Goal: Task Accomplishment & Management: Use online tool/utility

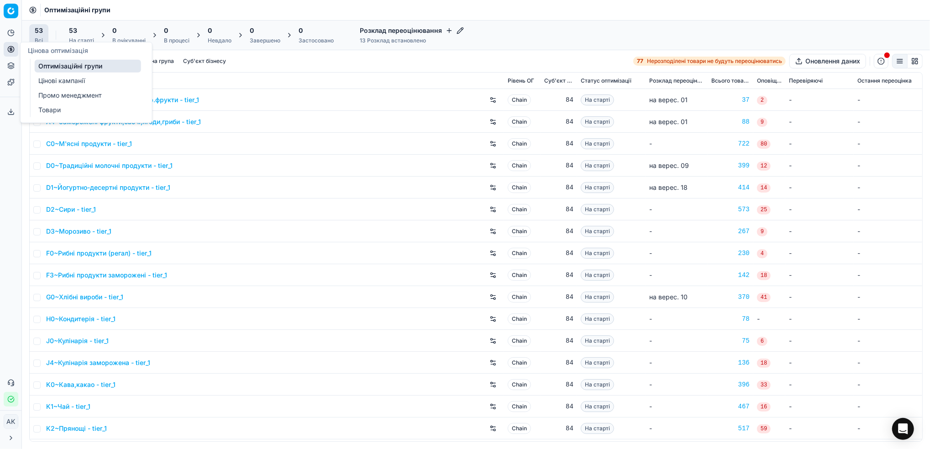
click at [63, 81] on link "Цінові кампанії" at bounding box center [88, 80] width 106 height 13
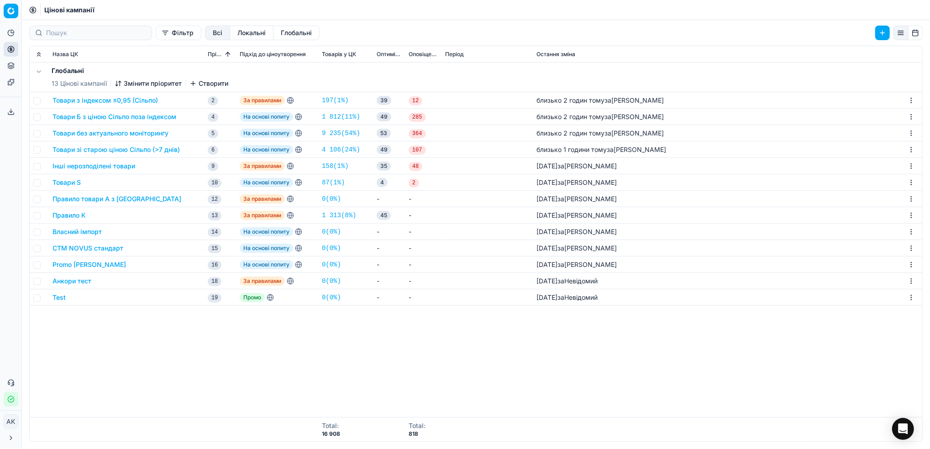
click at [80, 151] on button "Товари зі старою ціною Сільпо (>7 днів)" at bounding box center [116, 149] width 127 height 9
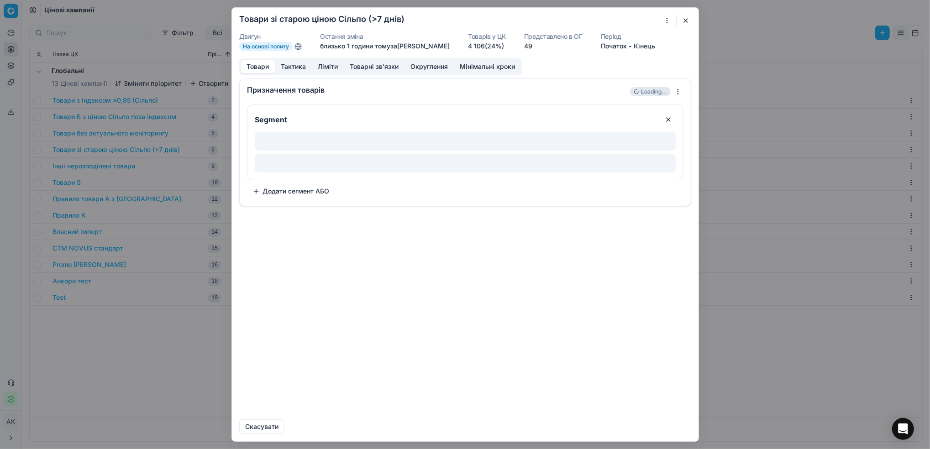
click at [686, 19] on button "button" at bounding box center [686, 20] width 11 height 11
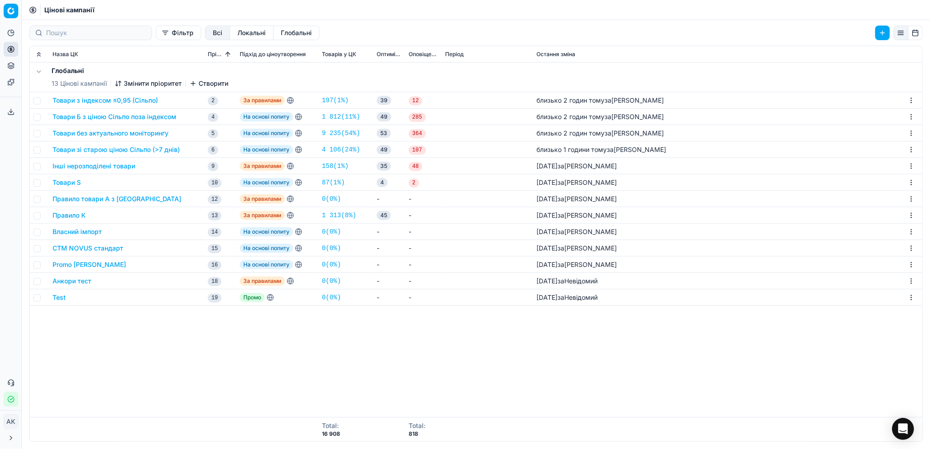
click at [84, 168] on button "Інші нерозподілені товари" at bounding box center [94, 166] width 83 height 9
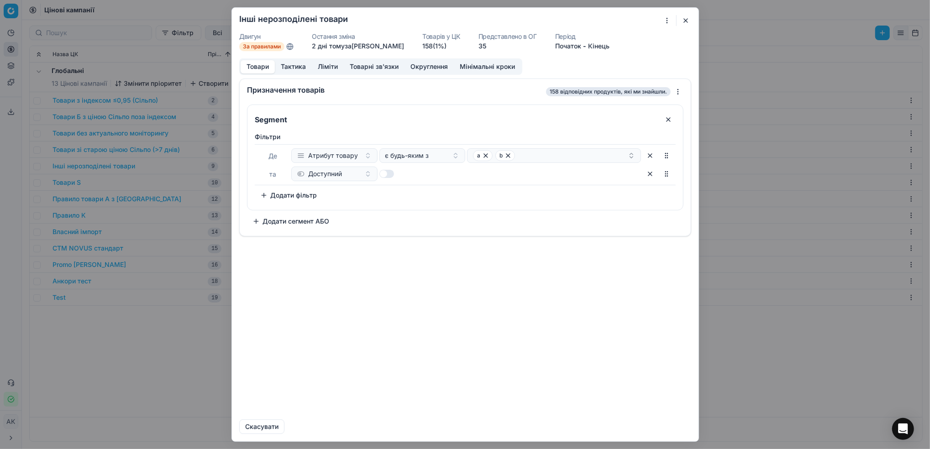
click at [437, 67] on button "Округлення" at bounding box center [429, 66] width 49 height 13
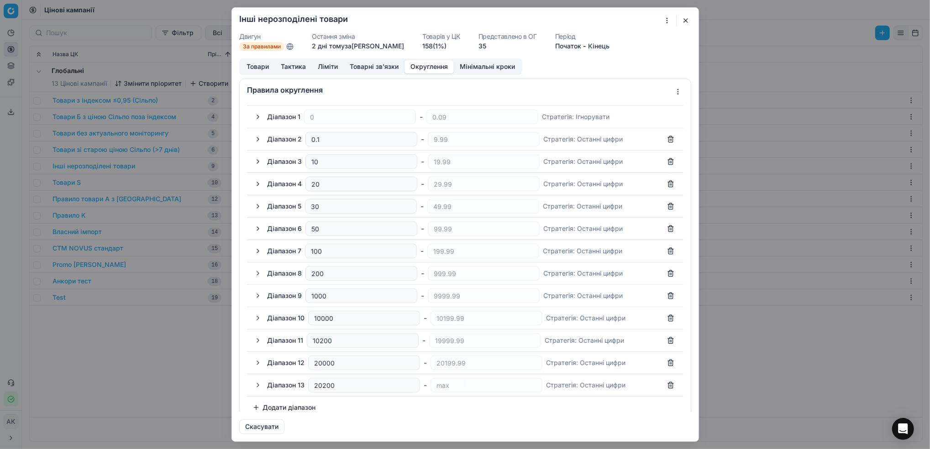
click at [257, 188] on button "button" at bounding box center [258, 184] width 11 height 11
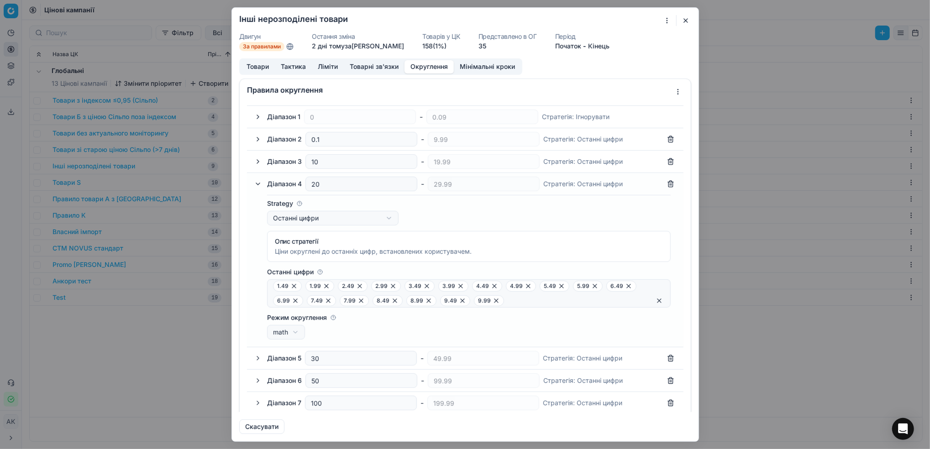
click at [258, 189] on button "button" at bounding box center [258, 184] width 11 height 11
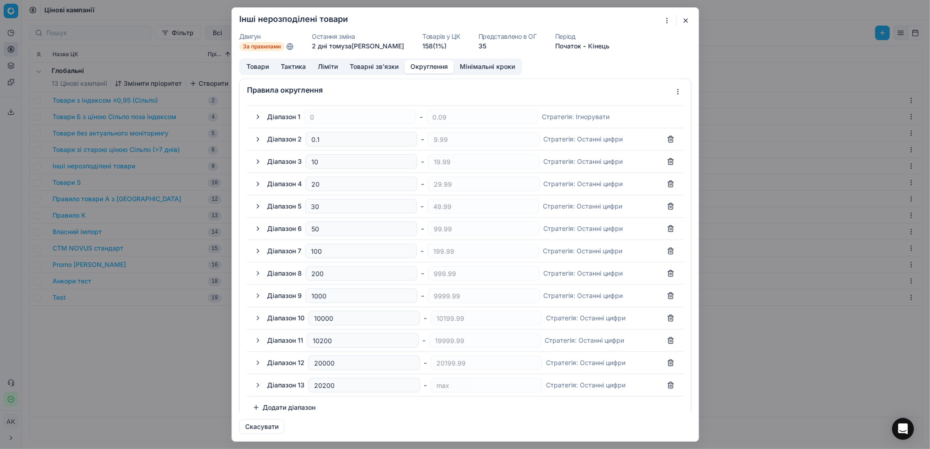
click at [256, 189] on button "button" at bounding box center [258, 184] width 11 height 11
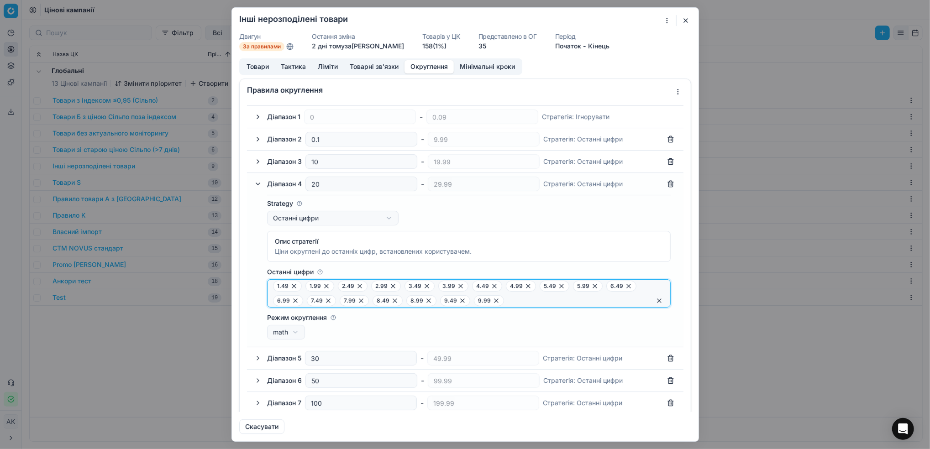
click at [654, 304] on button "button" at bounding box center [659, 301] width 11 height 11
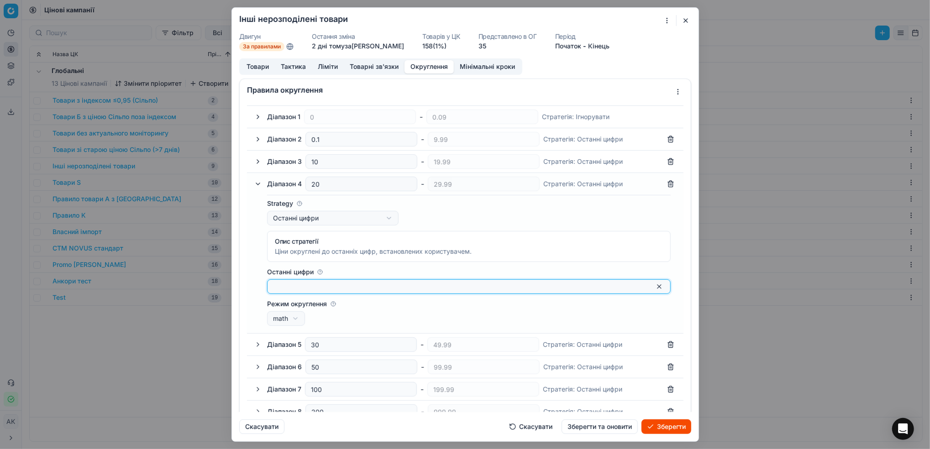
click at [333, 290] on input "Останні цифри" at bounding box center [461, 286] width 377 height 9
type input "0.49"
type input "0.99"
type input "1.49"
type input "1.99"
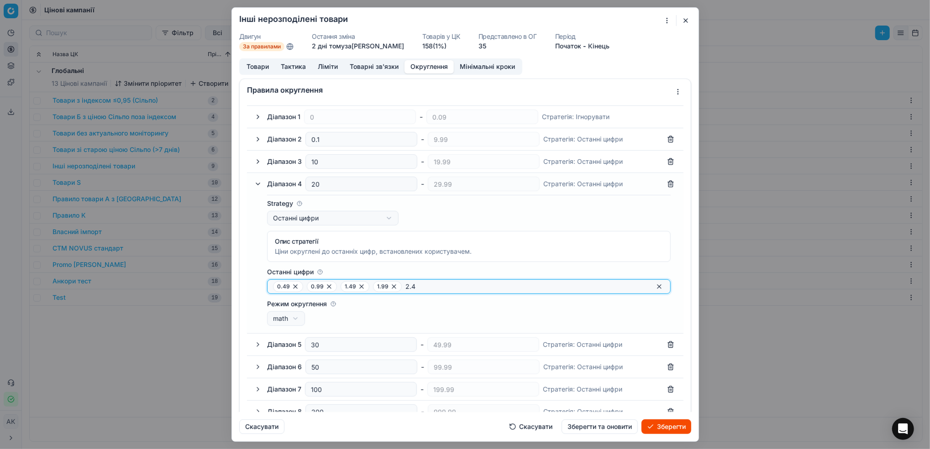
type input "2.49"
type input "2.99"
type input "3.49"
type input "3.99"
type input "4.49"
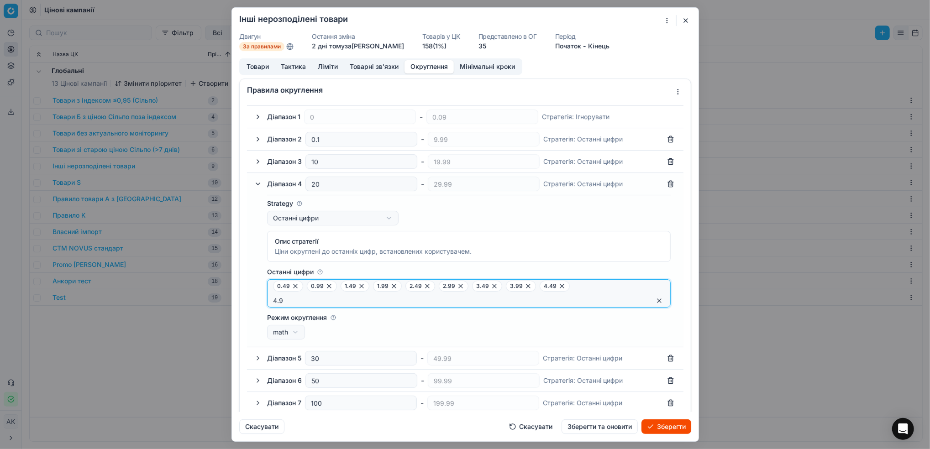
type input "4.99"
type input "5.49"
type input "5.99"
type input "6.49"
type input "6.99"
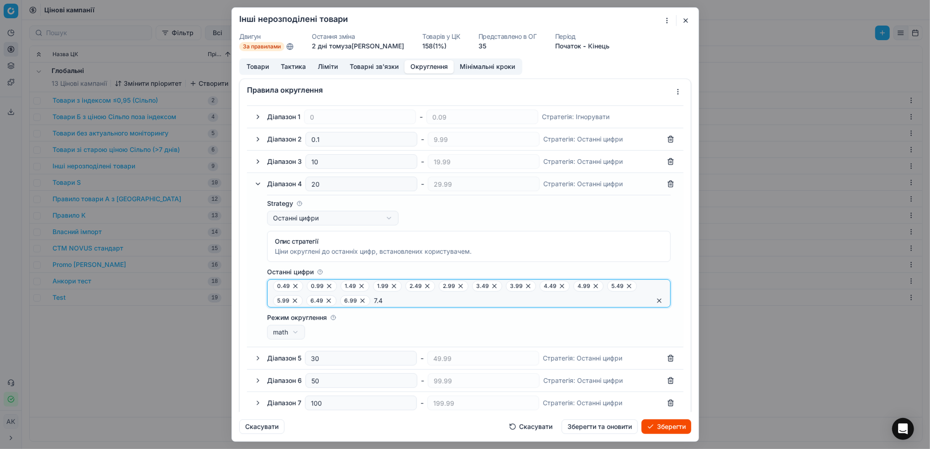
type input "7.49"
type input "7.99"
type input "8.49"
type input "8.99"
type input "9.49"
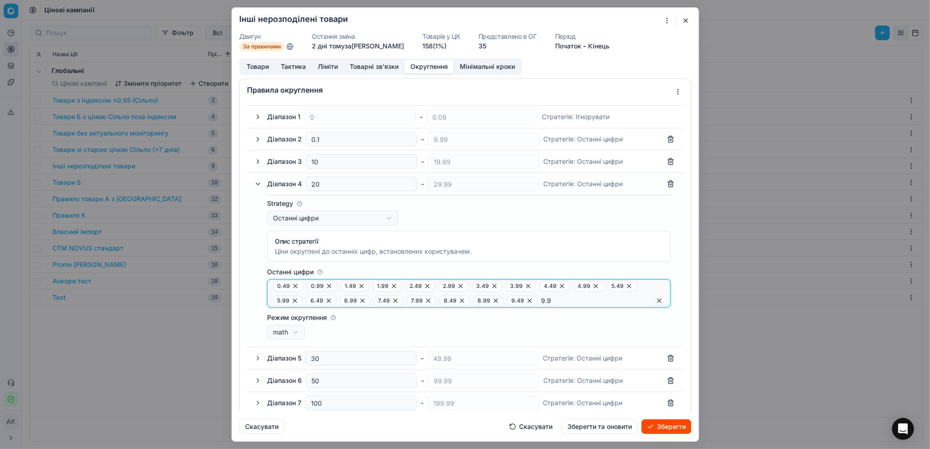
type input "9.99"
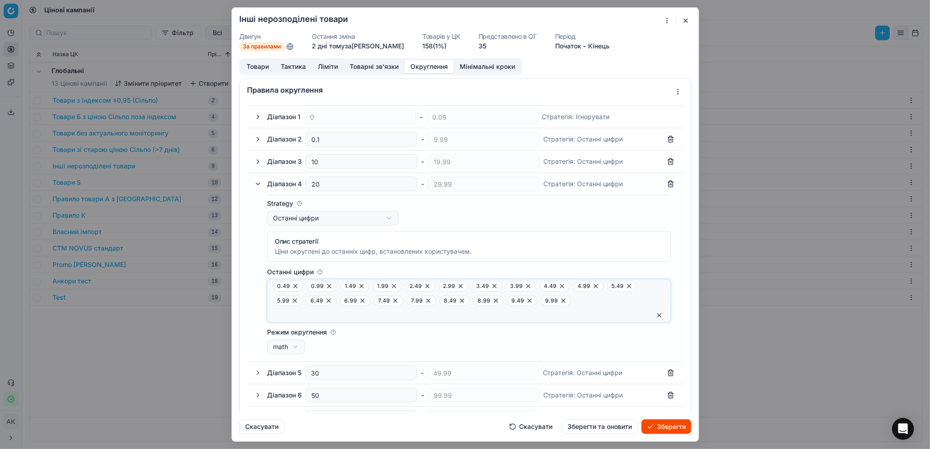
click at [451, 344] on div "Режим округлення math up math down" at bounding box center [469, 341] width 404 height 26
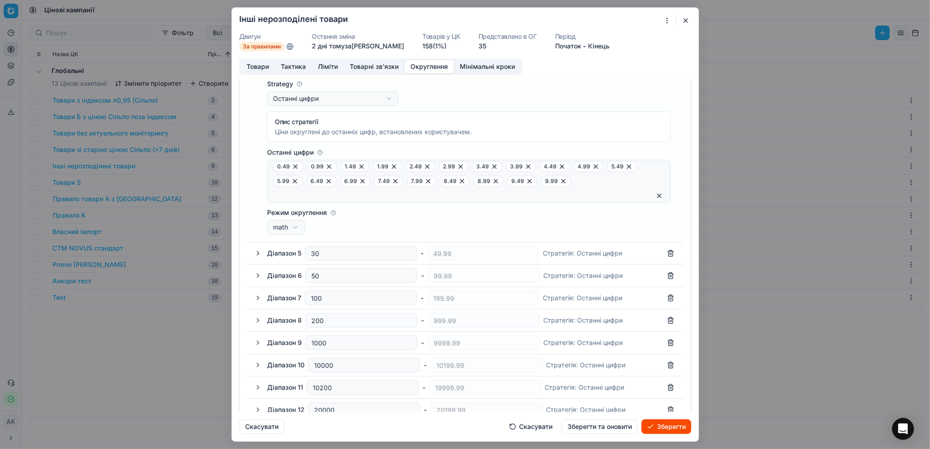
scroll to position [178, 0]
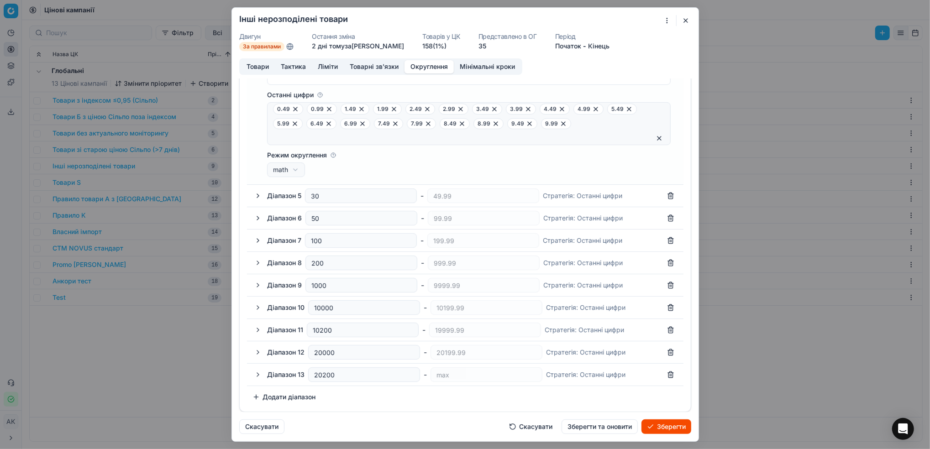
click at [260, 195] on button "button" at bounding box center [258, 195] width 11 height 11
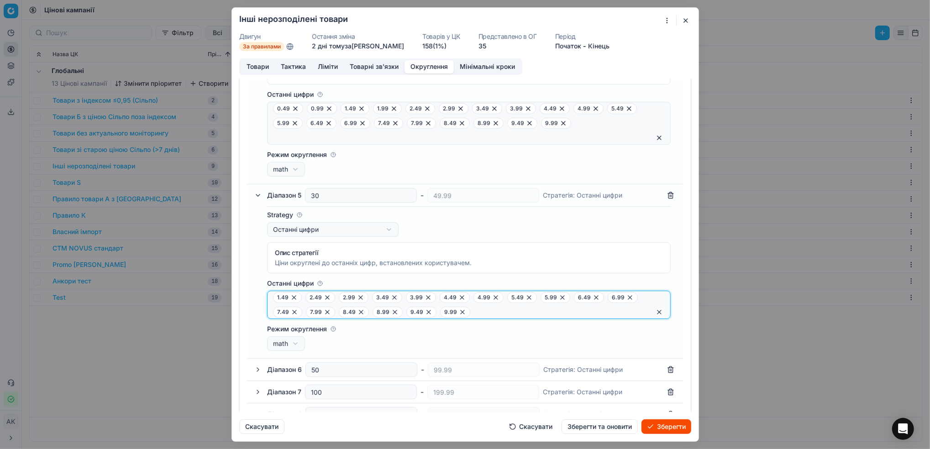
click at [654, 312] on button "button" at bounding box center [659, 312] width 11 height 11
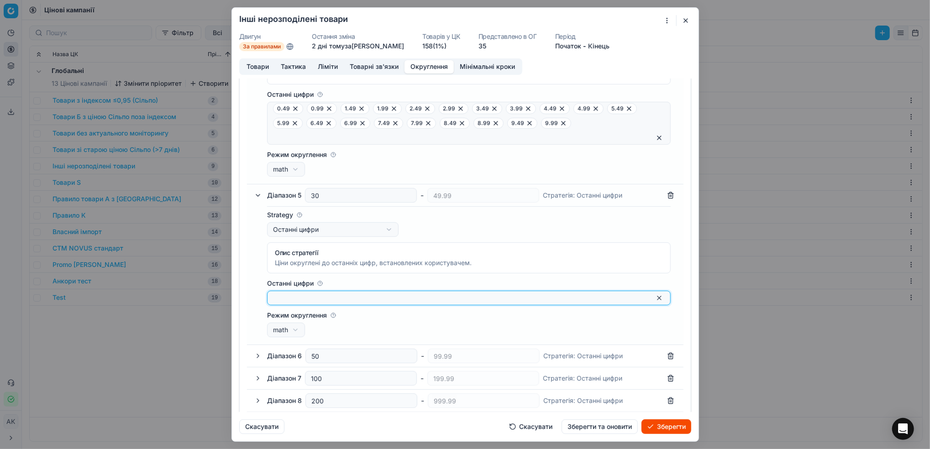
click at [346, 299] on input "Останні цифри" at bounding box center [461, 298] width 377 height 9
type input "0.49"
type input "0.99"
type input "1.49"
type input "1.99"
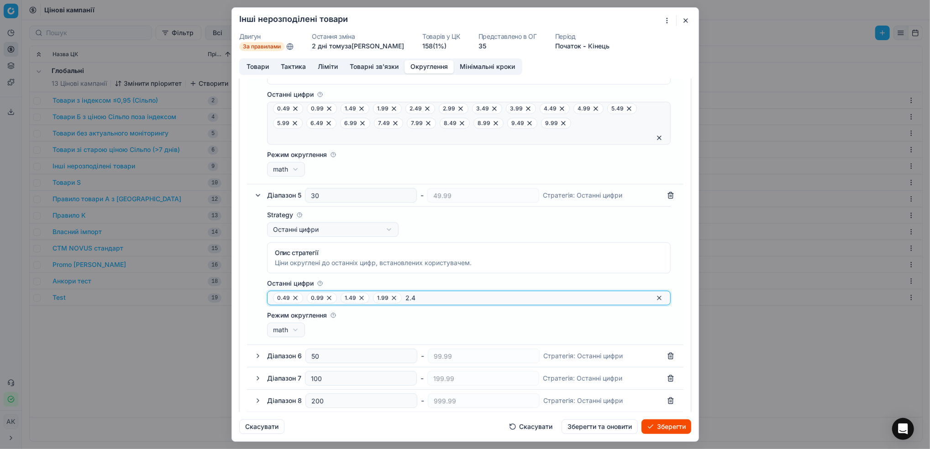
type input "2.49"
type input "2.99"
type input "3.49"
type input "3.99"
type input "4.49"
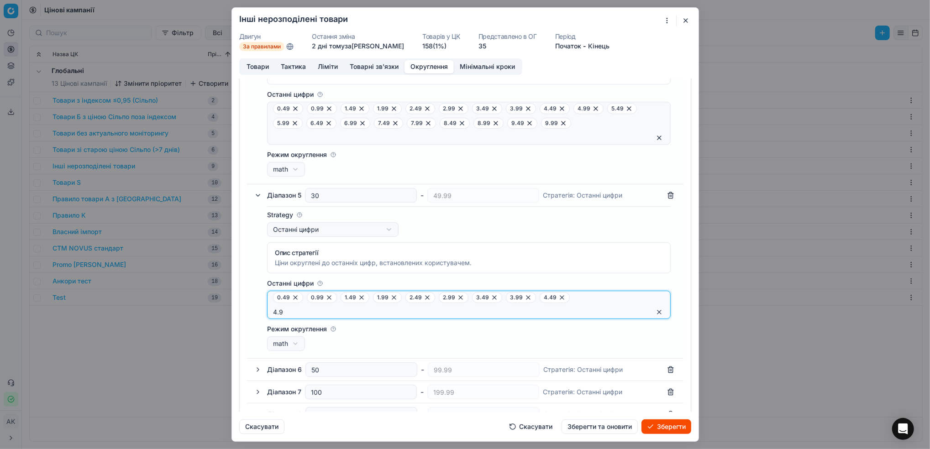
type input "4.99"
type input "5.49"
type input "5.99"
type input "6.49"
type input "6.99"
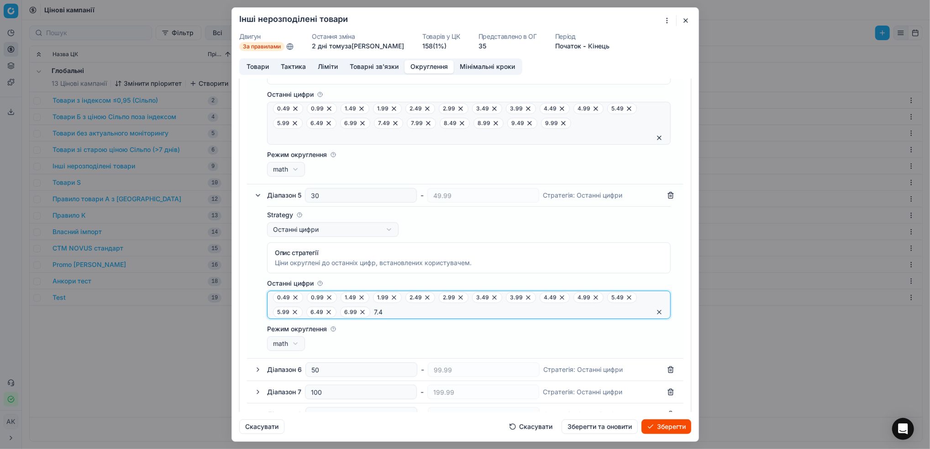
type input "7.49"
type input "7.99"
type input "8.49"
type input "8.99"
type input "9.49"
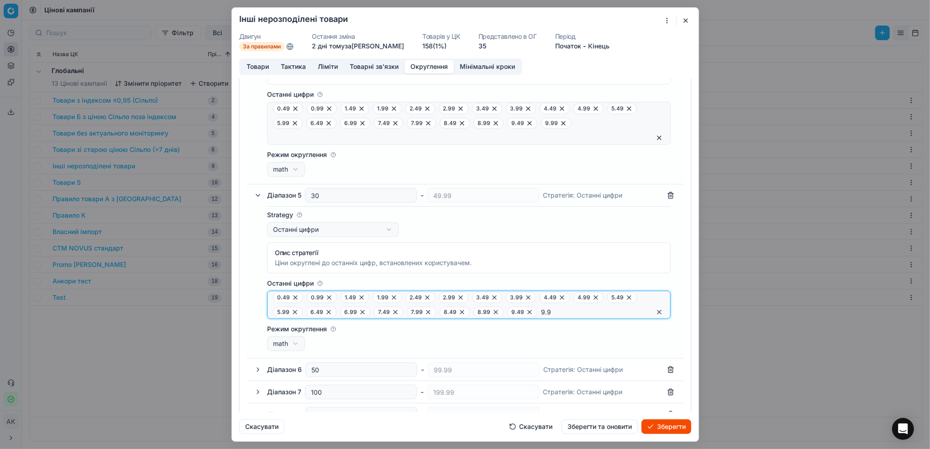
type input "9.99"
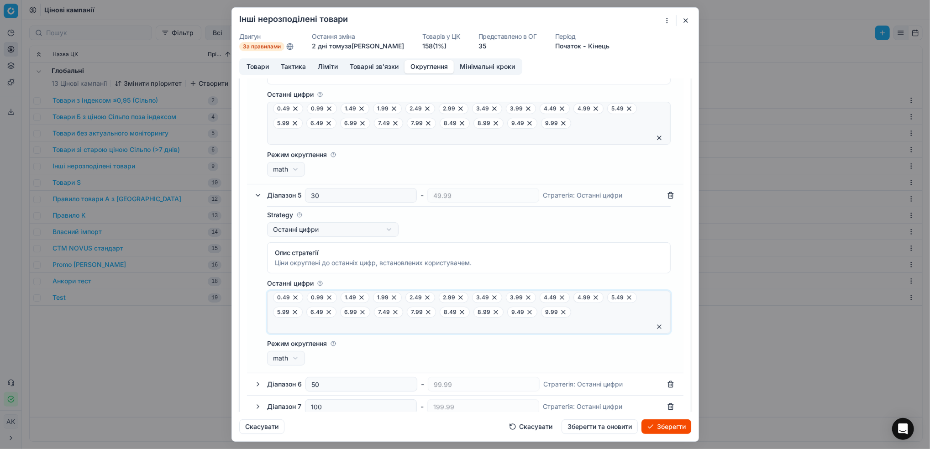
click at [426, 363] on div "Режим округлення math up math down" at bounding box center [469, 352] width 404 height 26
click at [593, 427] on button "Зберегти та оновити" at bounding box center [600, 427] width 76 height 15
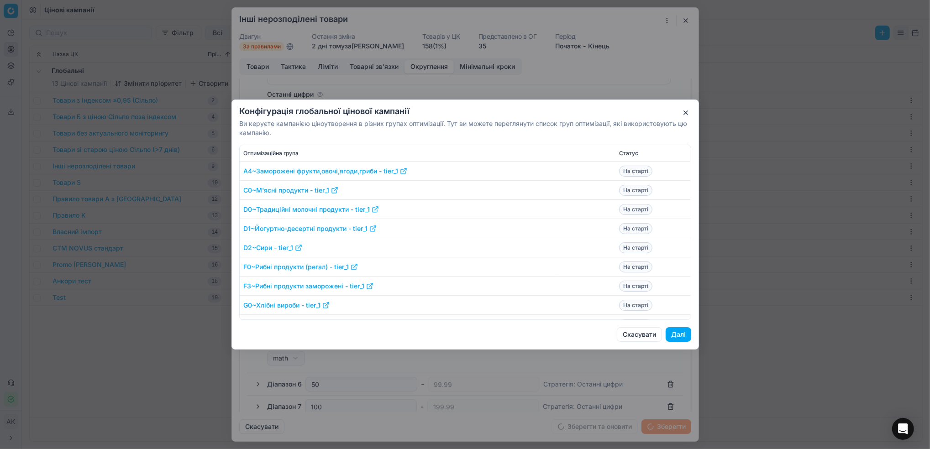
click at [686, 337] on button "Далі" at bounding box center [679, 334] width 26 height 15
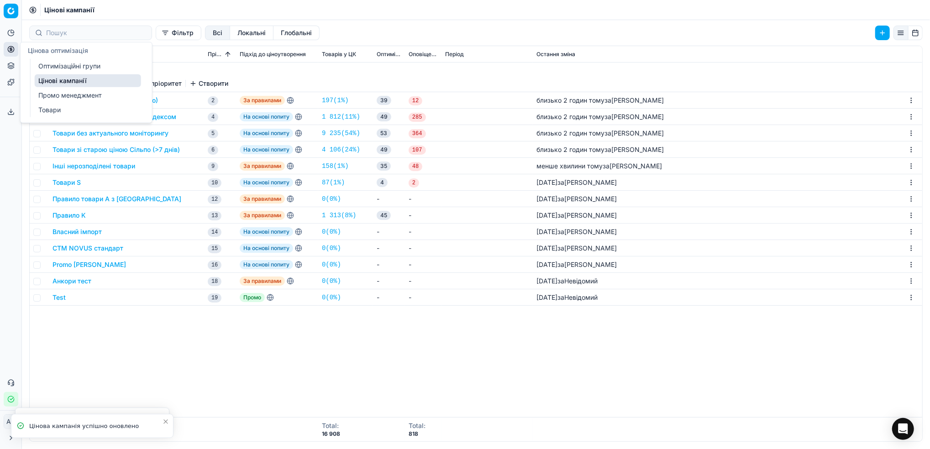
click at [59, 64] on link "Оптимізаційні групи" at bounding box center [88, 66] width 106 height 13
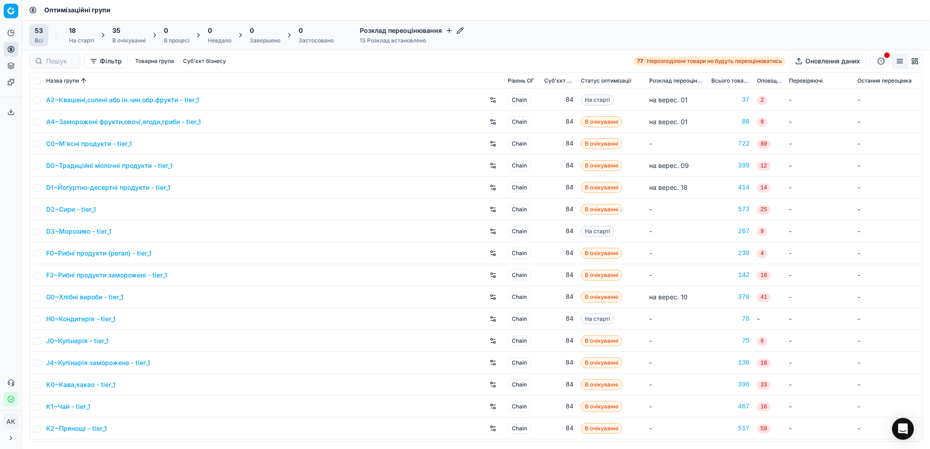
click at [126, 39] on div "В очікуванні" at bounding box center [128, 40] width 33 height 7
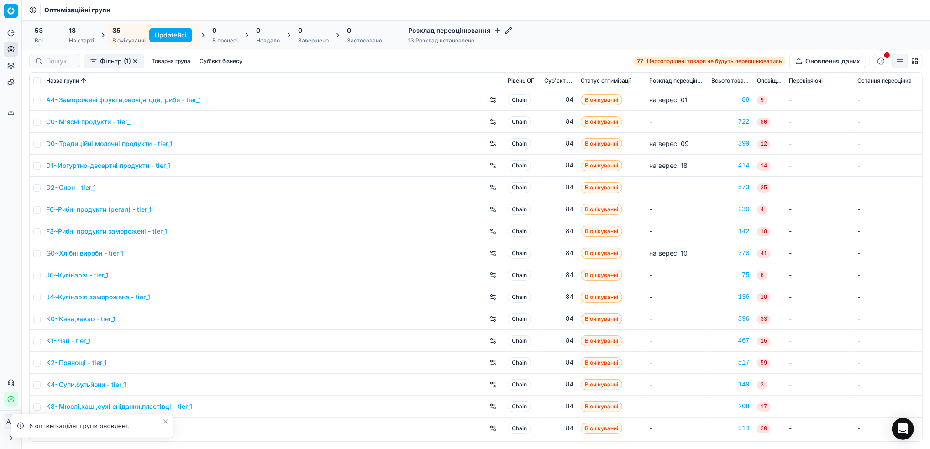
click at [164, 34] on button "Update Всі" at bounding box center [170, 35] width 43 height 15
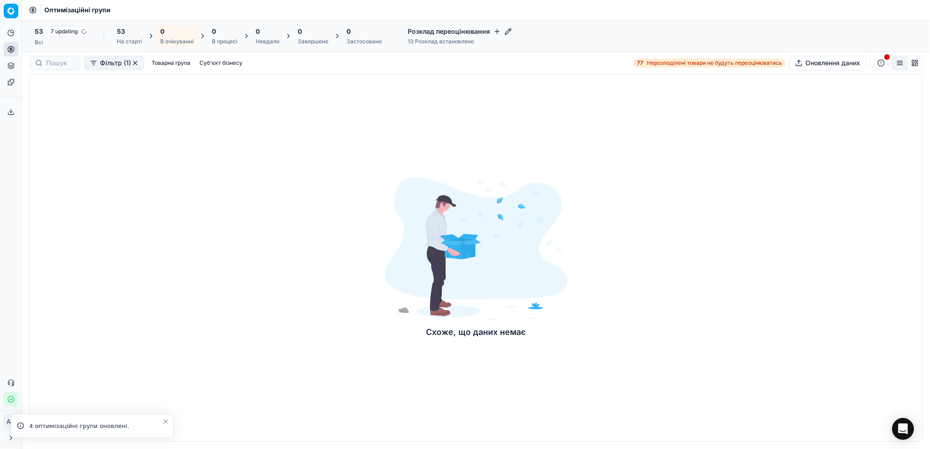
click at [63, 42] on div "Всі" at bounding box center [63, 42] width 56 height 7
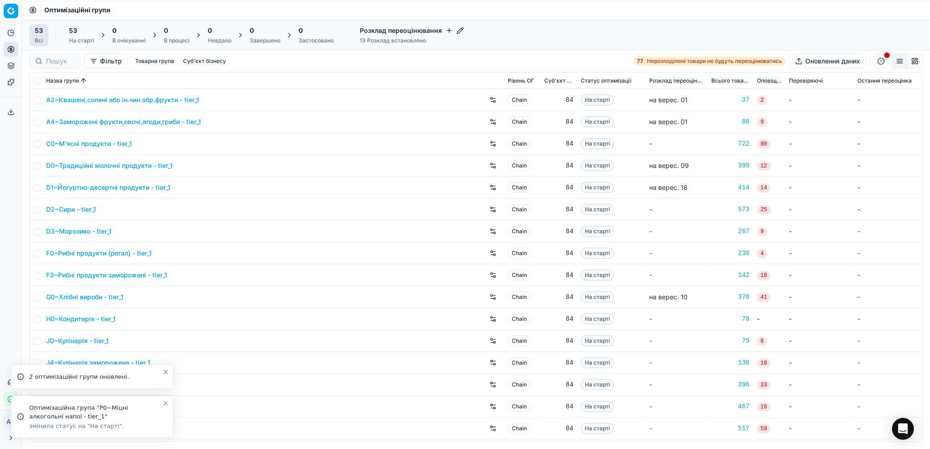
click at [163, 405] on icon "Close toast" at bounding box center [165, 403] width 7 height 7
click at [161, 421] on button "Close toast" at bounding box center [165, 421] width 11 height 11
